Goal: Navigation & Orientation: Understand site structure

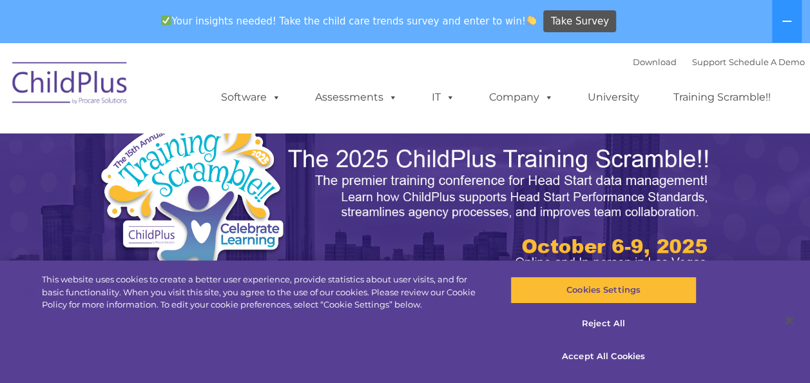
select select "MEDIUM"
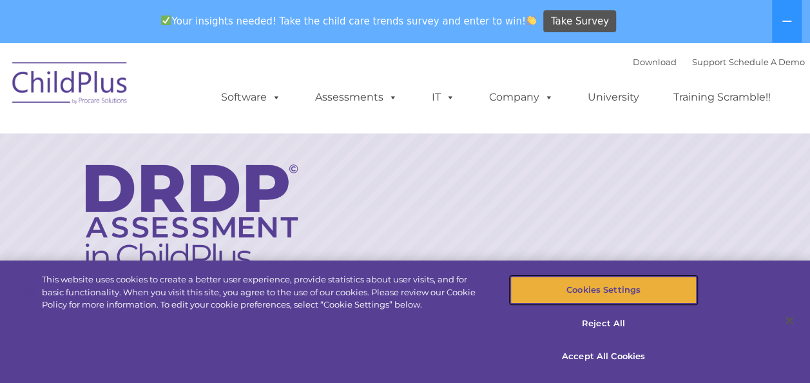
click at [646, 282] on button "Cookies Settings" at bounding box center [603, 289] width 186 height 27
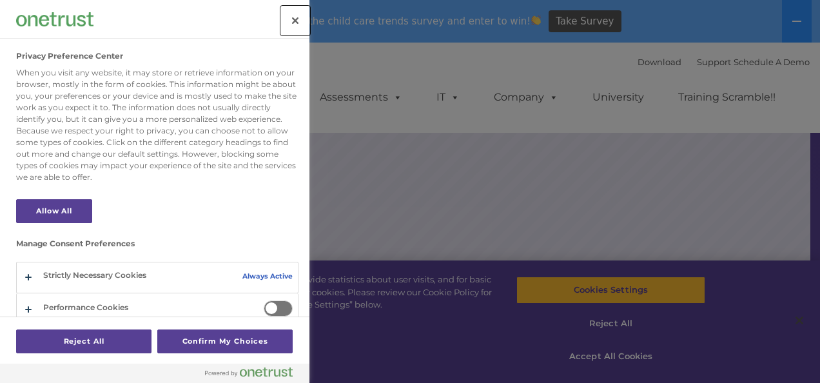
click at [293, 22] on button "Close" at bounding box center [295, 20] width 28 height 28
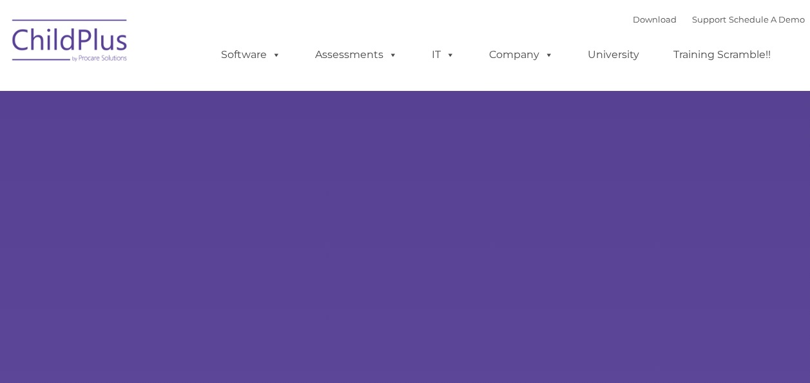
type input ""
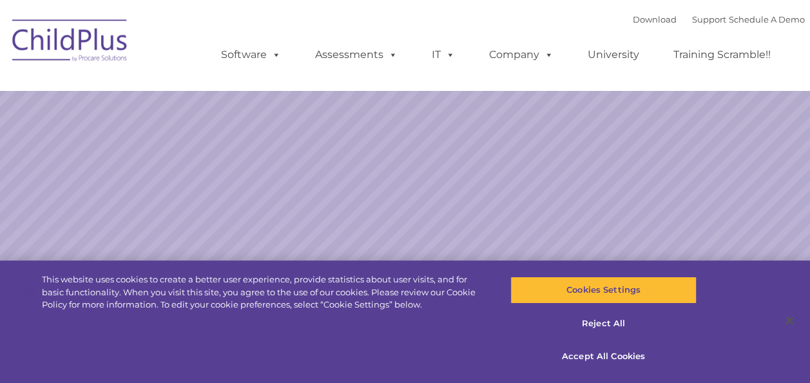
select select "MEDIUM"
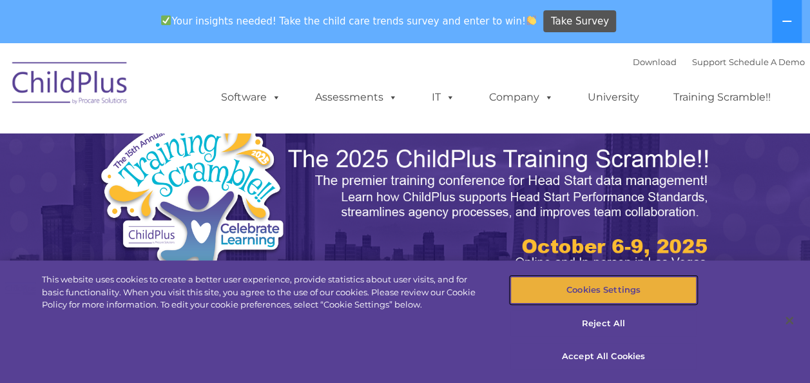
click at [592, 294] on button "Cookies Settings" at bounding box center [603, 289] width 186 height 27
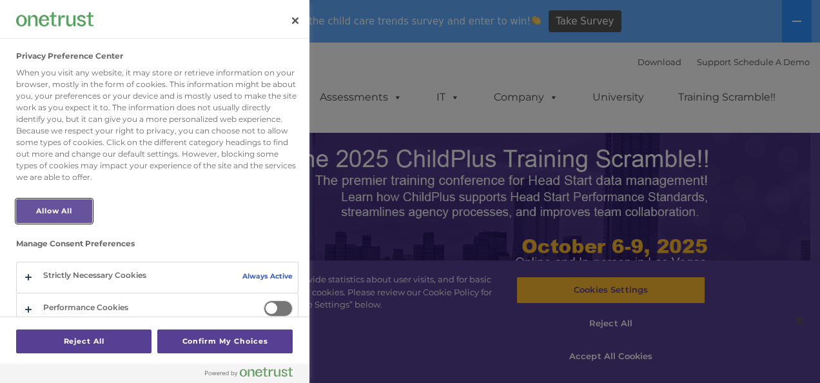
click at [76, 217] on button "Allow All" at bounding box center [54, 211] width 76 height 24
